Goal: Information Seeking & Learning: Find specific fact

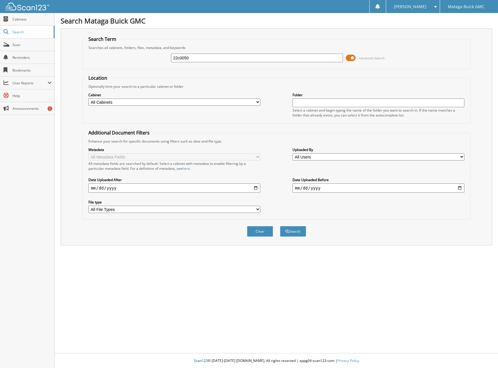
type input "22c0050"
click at [280, 226] on button "Search" at bounding box center [293, 231] width 26 height 11
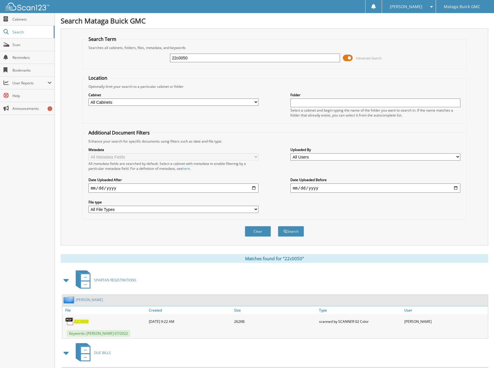
click at [30, 8] on img at bounding box center [28, 7] width 44 height 8
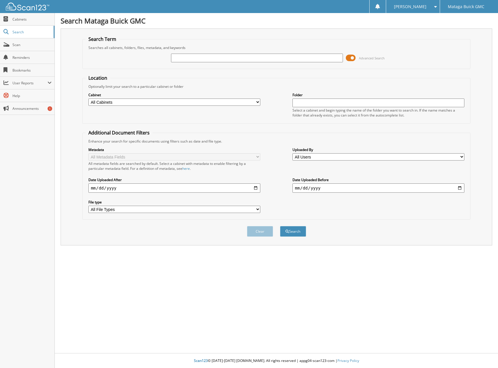
click at [212, 53] on div at bounding box center [257, 58] width 172 height 10
click at [212, 55] on input "text" at bounding box center [257, 58] width 172 height 9
type input "24c0155sr"
click at [280, 226] on button "Search" at bounding box center [293, 231] width 26 height 11
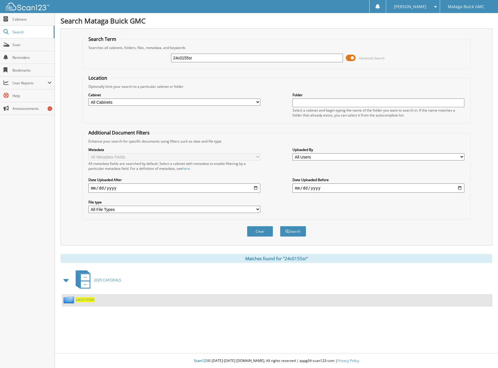
drag, startPoint x: 78, startPoint y: 297, endPoint x: 79, endPoint y: 301, distance: 4.2
click at [79, 300] on div "24C0155SR" at bounding box center [78, 299] width 32 height 7
click at [79, 301] on span "24C0155SR" at bounding box center [85, 300] width 19 height 5
